Goal: Information Seeking & Learning: Check status

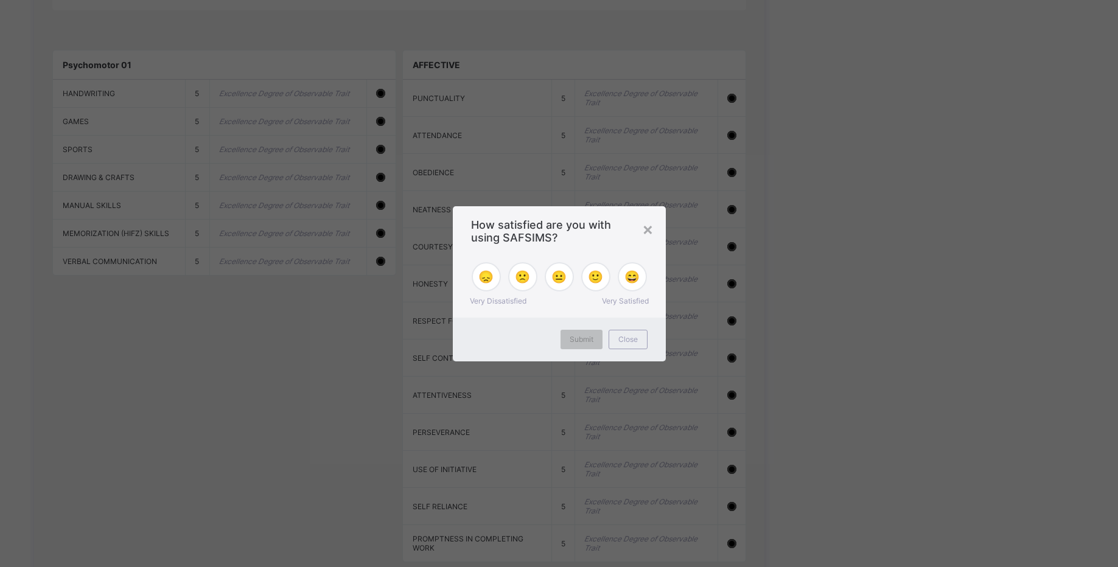
scroll to position [1151, 0]
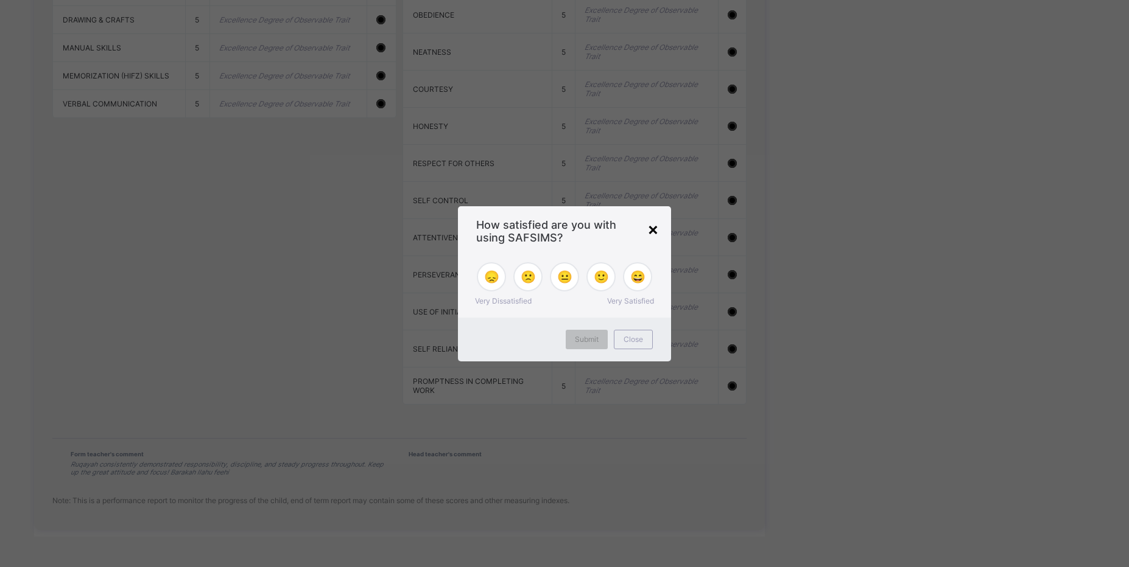
click at [656, 228] on div "×" at bounding box center [653, 229] width 12 height 21
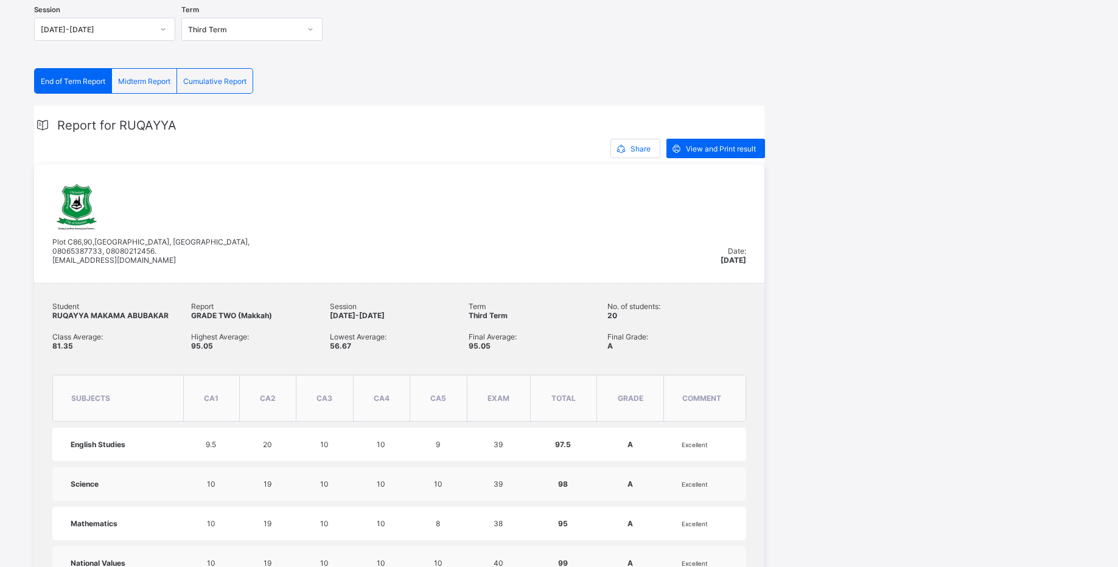
scroll to position [0, 0]
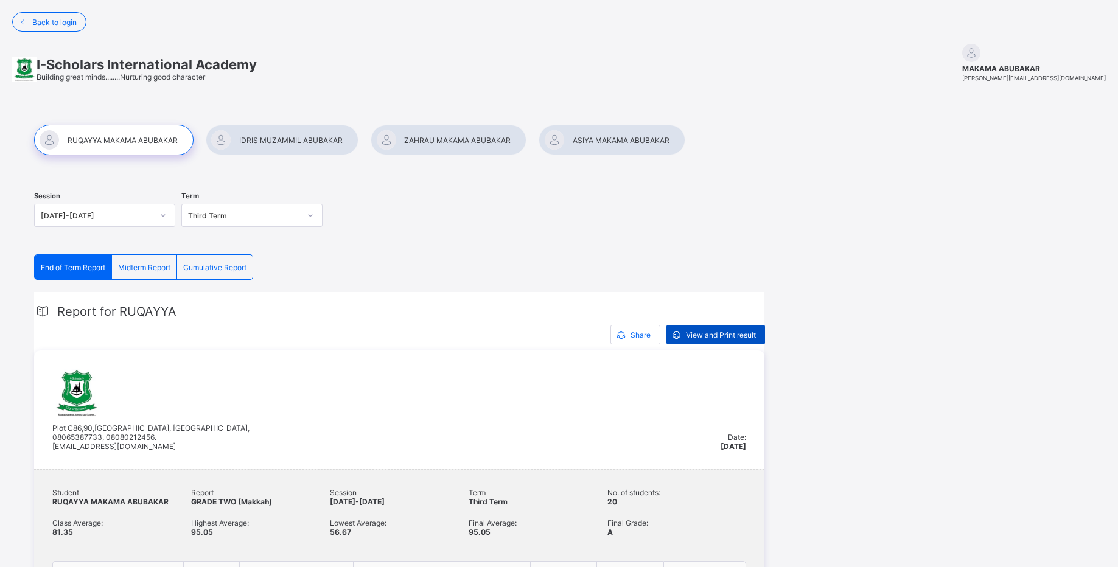
click at [696, 332] on span "View and Print result" at bounding box center [721, 335] width 70 height 9
click at [58, 20] on span "Back to login" at bounding box center [54, 22] width 44 height 9
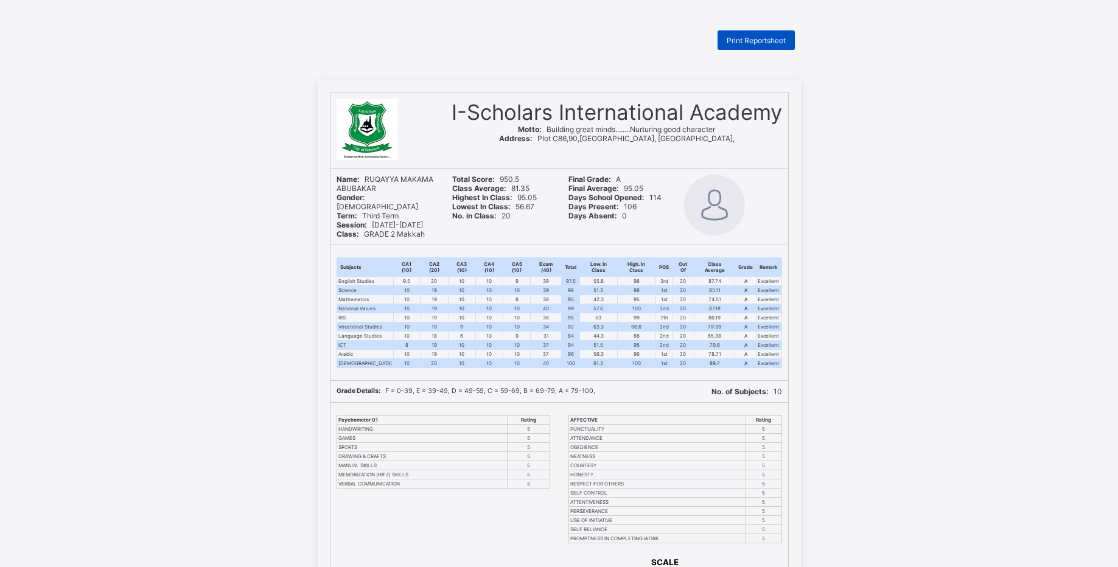
click at [753, 45] on div "Print Reportsheet" at bounding box center [756, 39] width 77 height 19
